Goal: Check status: Check status

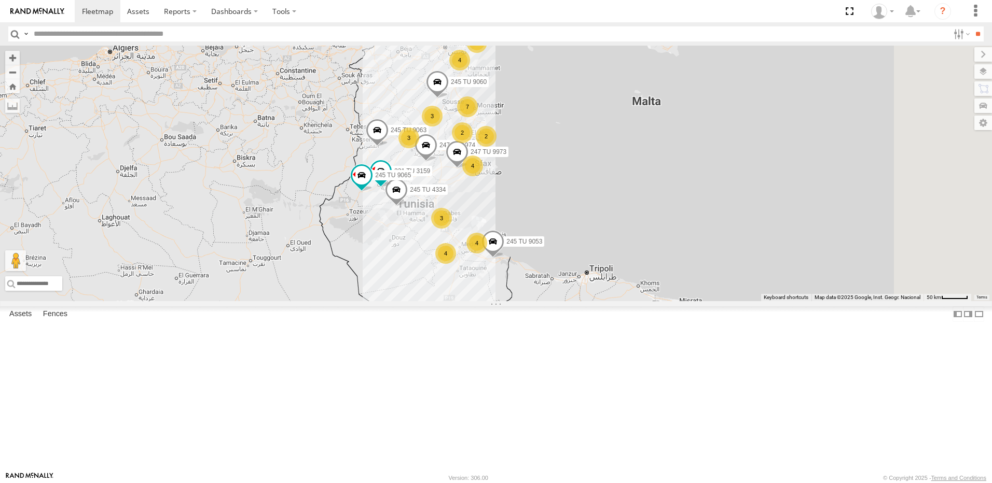
drag, startPoint x: 627, startPoint y: 255, endPoint x: 593, endPoint y: 246, distance: 35.5
click at [483, 176] on div "4" at bounding box center [472, 166] width 21 height 21
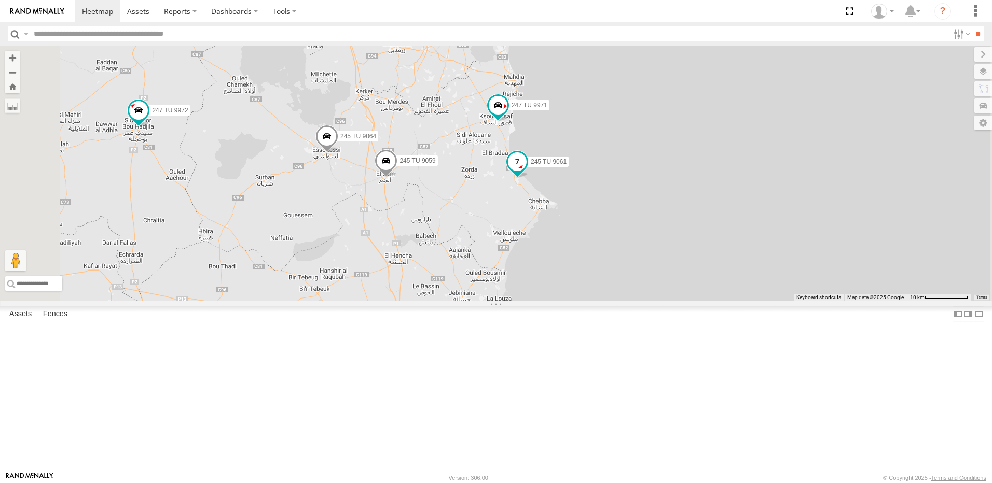
click at [528, 178] on span at bounding box center [517, 164] width 23 height 28
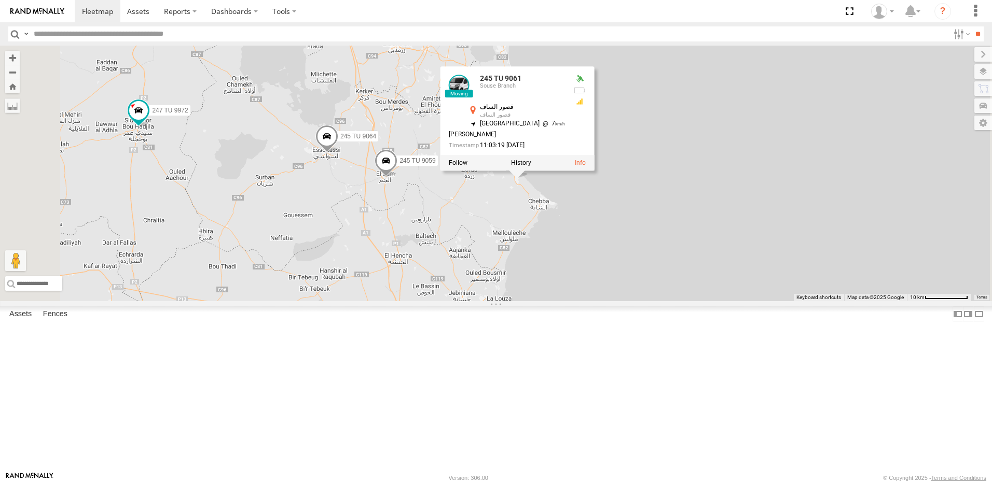
click at [602, 291] on div "245 TU 4334 231 TU 3159 245 TU 9053 245 TU 9065 245 TU 9063 245 TU 9060 247 TU …" at bounding box center [496, 174] width 992 height 256
